Goal: Go to known website: Go to known website

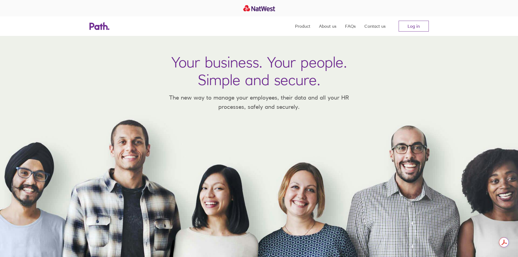
click at [407, 24] on link "Log in" at bounding box center [414, 26] width 30 height 11
click at [413, 27] on link "Log in" at bounding box center [414, 26] width 30 height 11
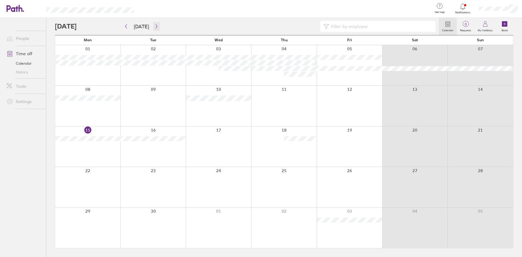
click at [156, 27] on icon "button" at bounding box center [156, 26] width 4 height 4
